Goal: Information Seeking & Learning: Find specific fact

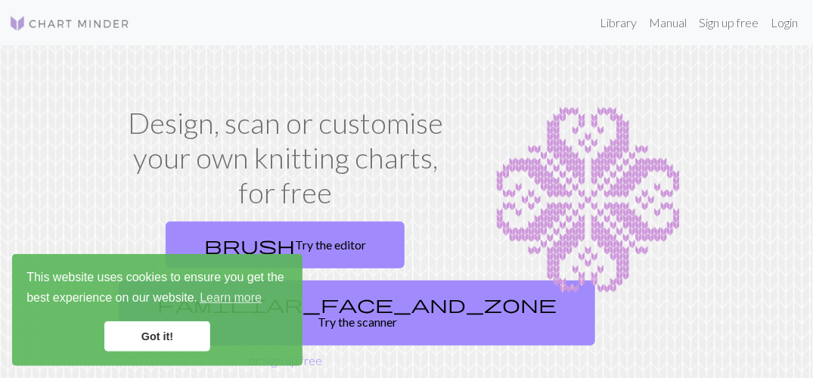
click at [173, 341] on link "Got it!" at bounding box center [157, 336] width 106 height 30
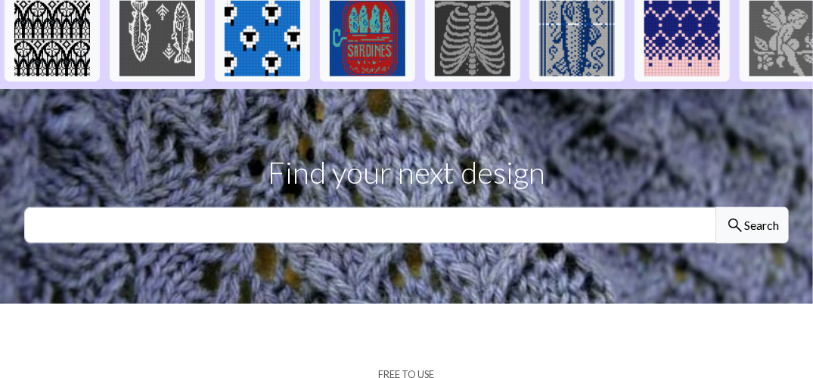
scroll to position [454, 0]
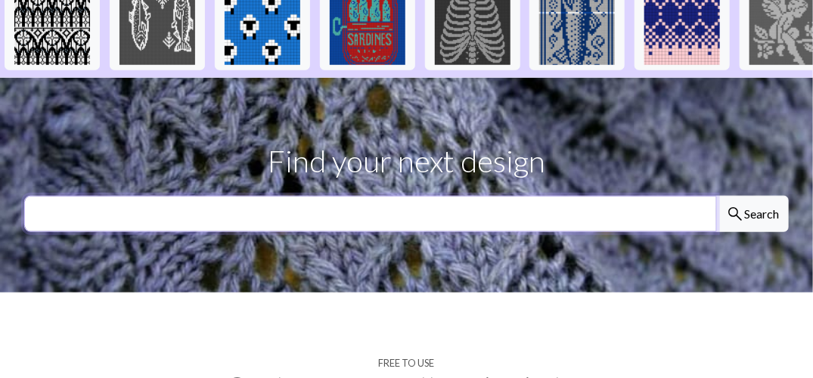
click at [635, 205] on input "text" at bounding box center [370, 214] width 693 height 36
type input "[PERSON_NAME]"
click at [716, 196] on button "search Search" at bounding box center [752, 214] width 73 height 36
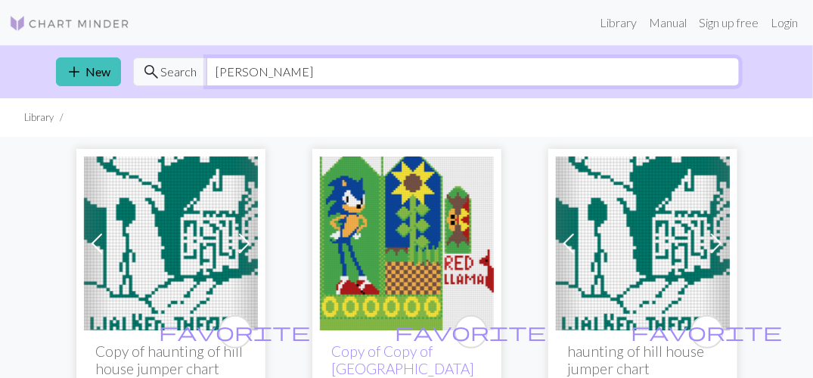
drag, startPoint x: 295, startPoint y: 75, endPoint x: 88, endPoint y: 76, distance: 206.5
click at [83, 78] on div "add New search Search [PERSON_NAME]" at bounding box center [407, 71] width 726 height 53
type input "crimson tide"
